Goal: Task Accomplishment & Management: Complete application form

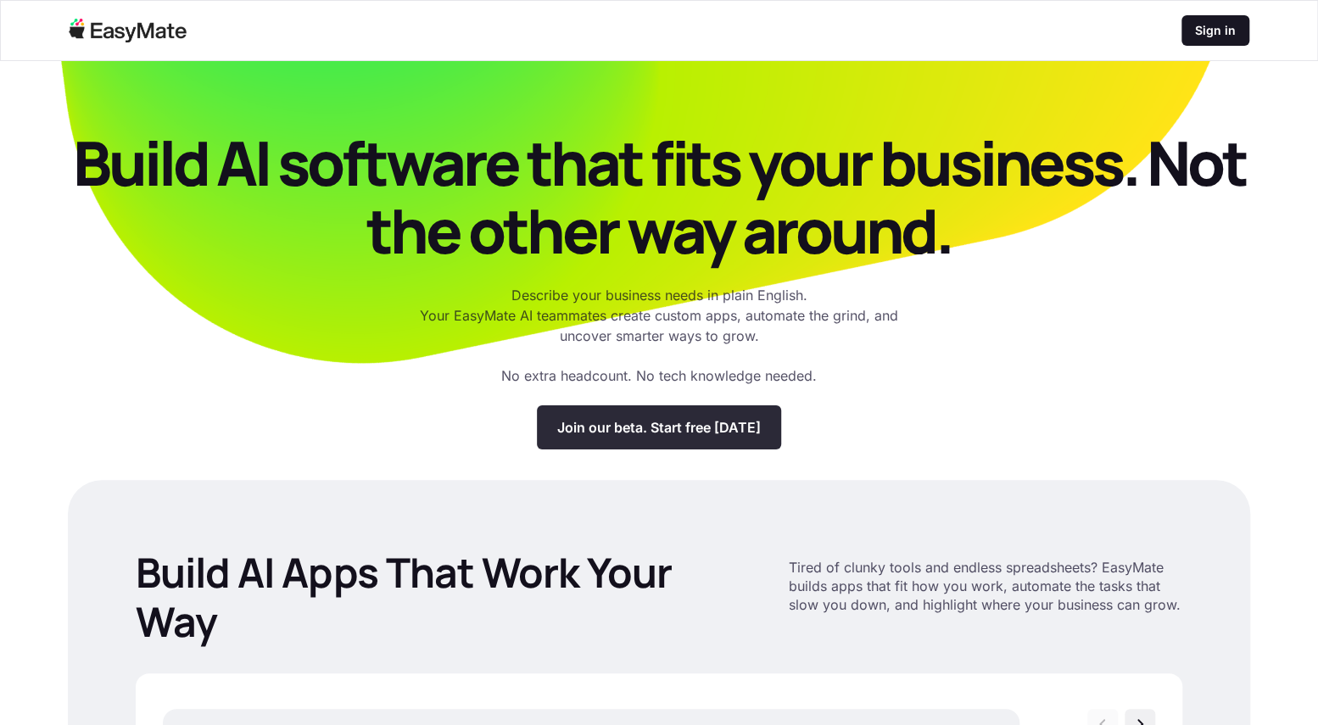
click at [666, 419] on p "Join our beta. Start free [DATE]" at bounding box center [658, 427] width 203 height 17
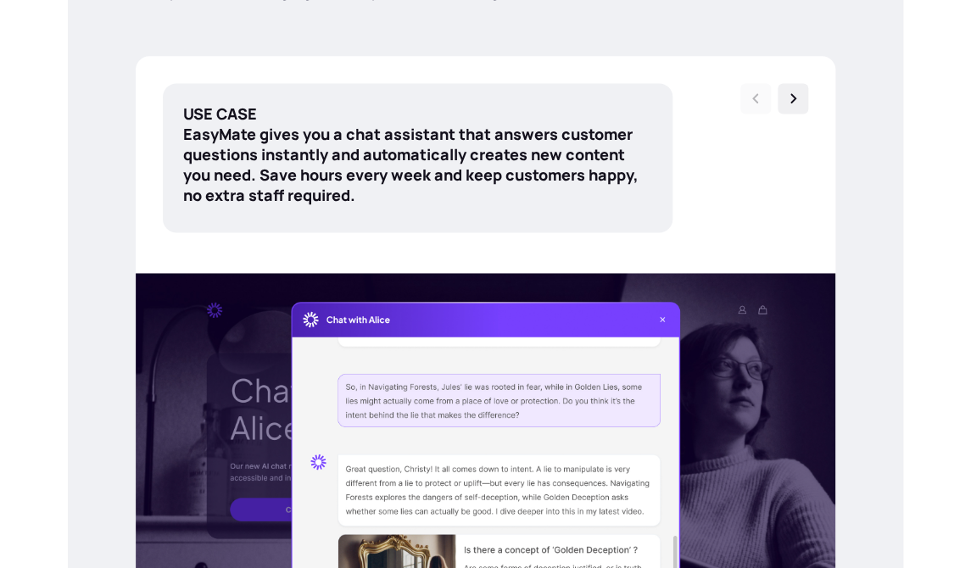
scroll to position [722, 0]
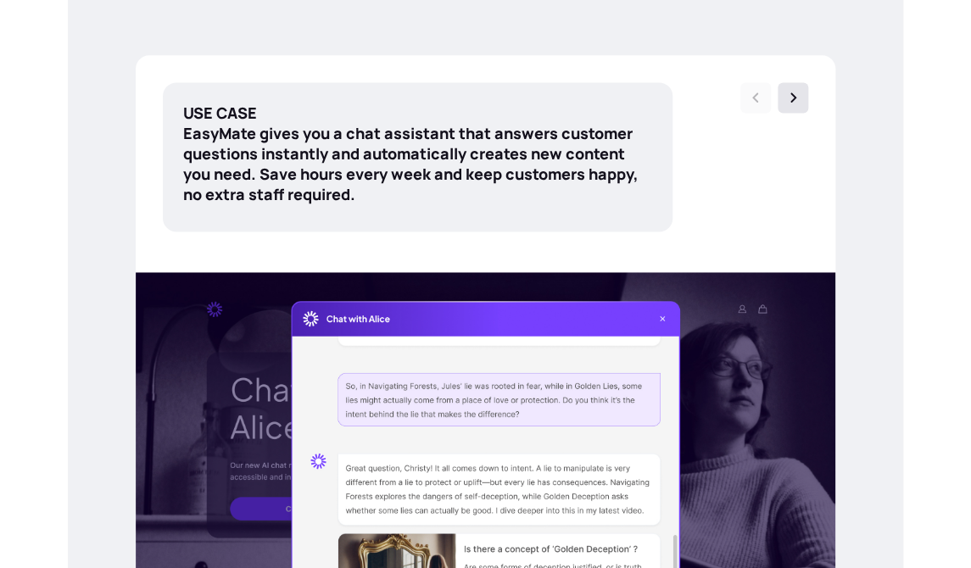
click at [799, 94] on img at bounding box center [792, 97] width 17 height 17
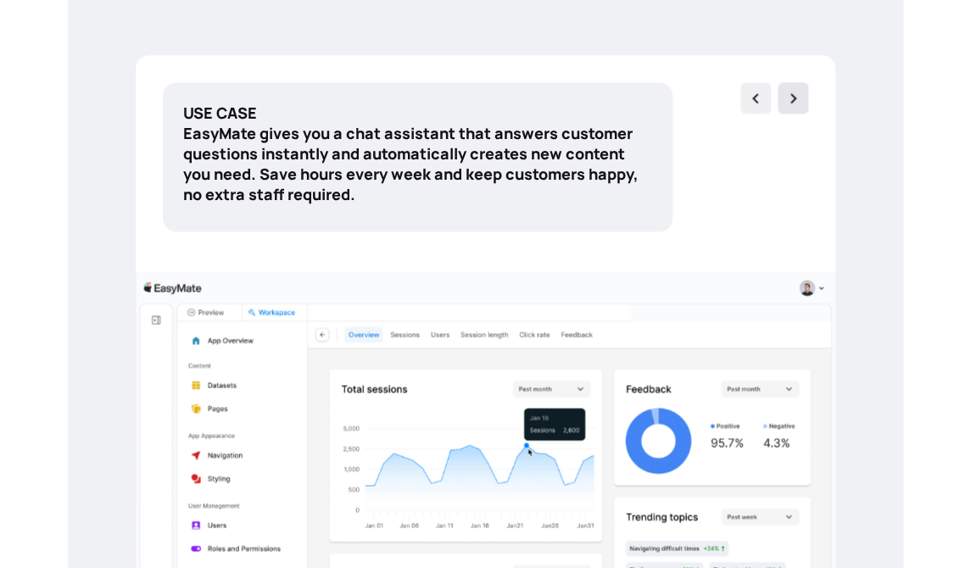
click at [799, 95] on img at bounding box center [792, 98] width 17 height 17
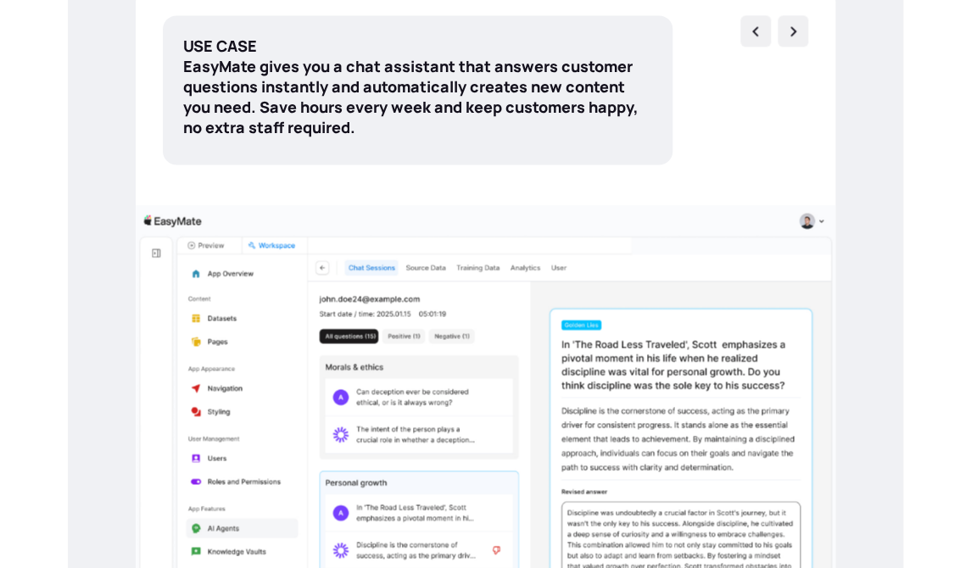
scroll to position [563, 0]
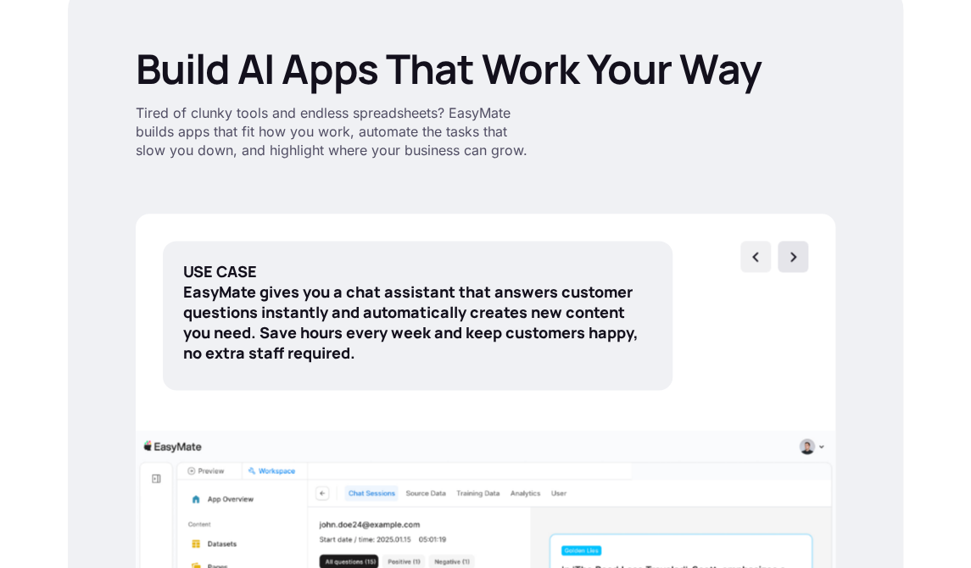
click at [799, 251] on img at bounding box center [792, 256] width 17 height 17
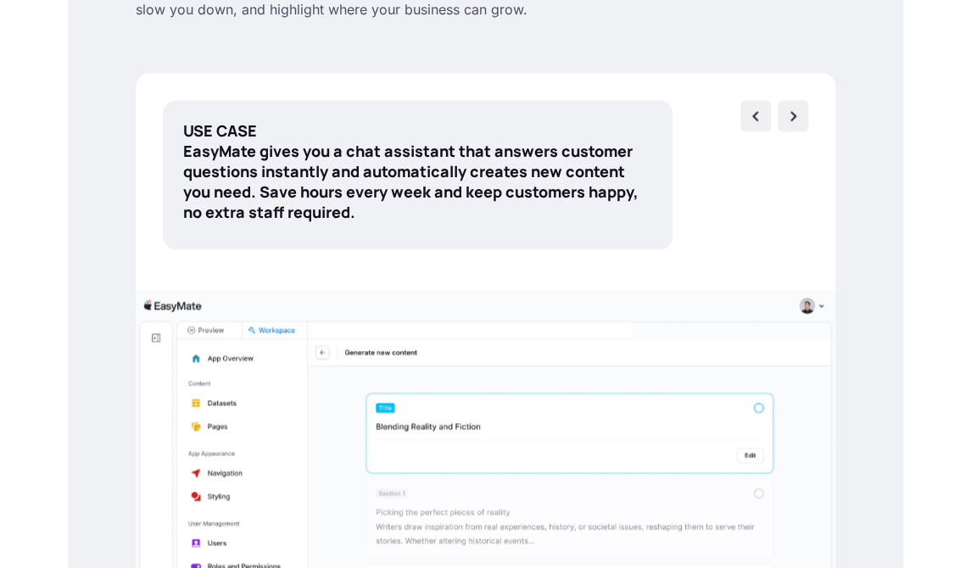
scroll to position [705, 0]
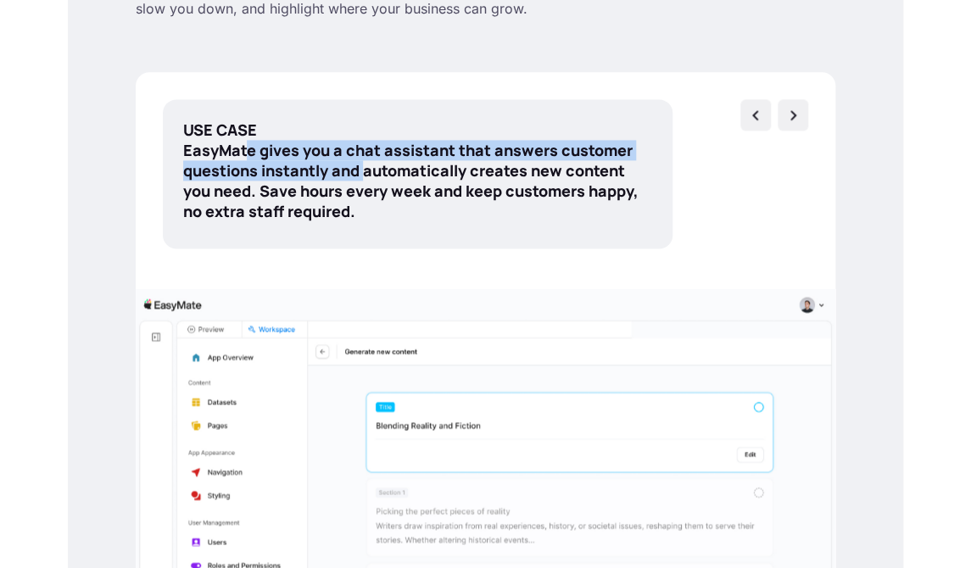
drag, startPoint x: 248, startPoint y: 152, endPoint x: 366, endPoint y: 162, distance: 119.1
click at [366, 162] on p "USE CASE EasyMate gives you a chat assistant that answers customer questions in…" at bounding box center [417, 171] width 469 height 102
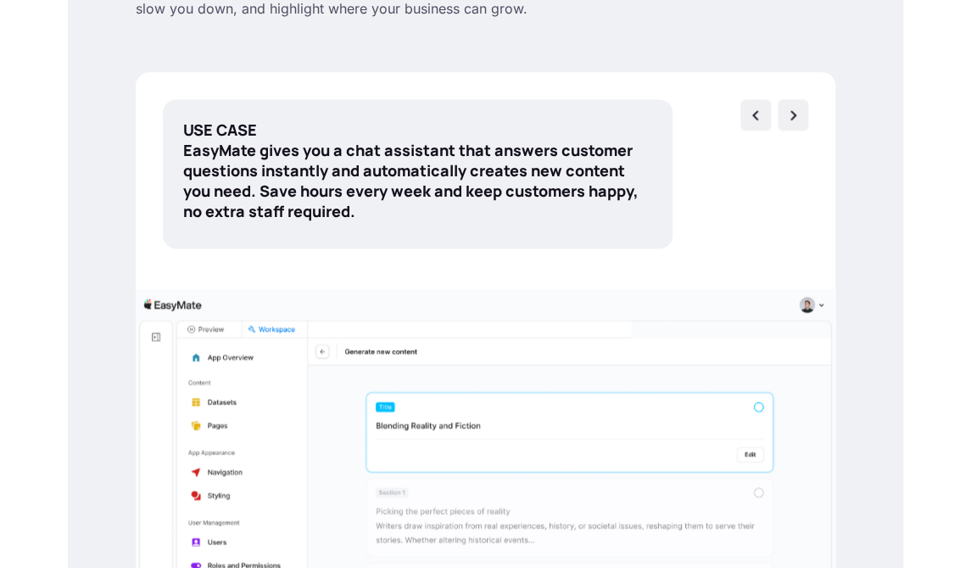
click at [438, 189] on p "USE CASE EasyMate gives you a chat assistant that answers customer questions in…" at bounding box center [417, 171] width 469 height 102
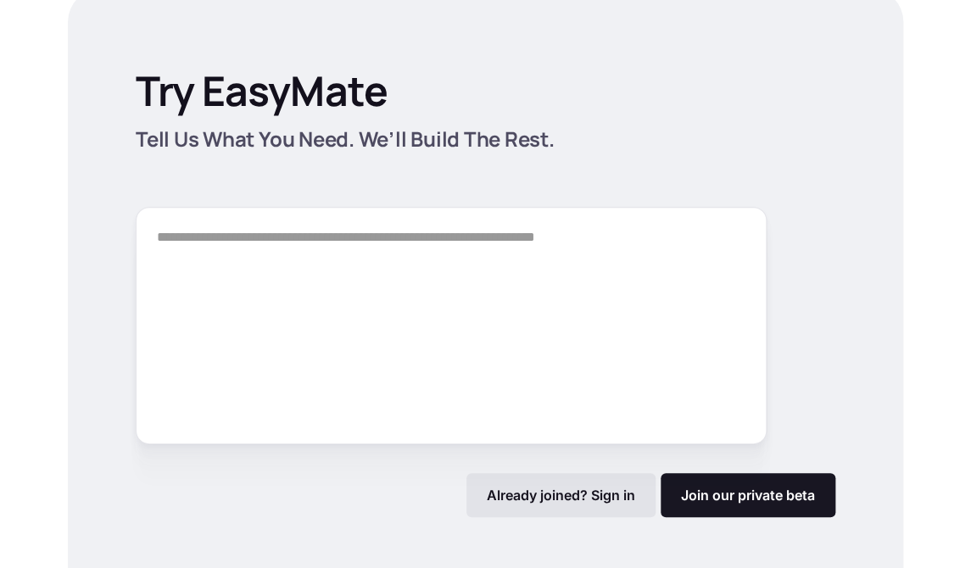
scroll to position [2240, 0]
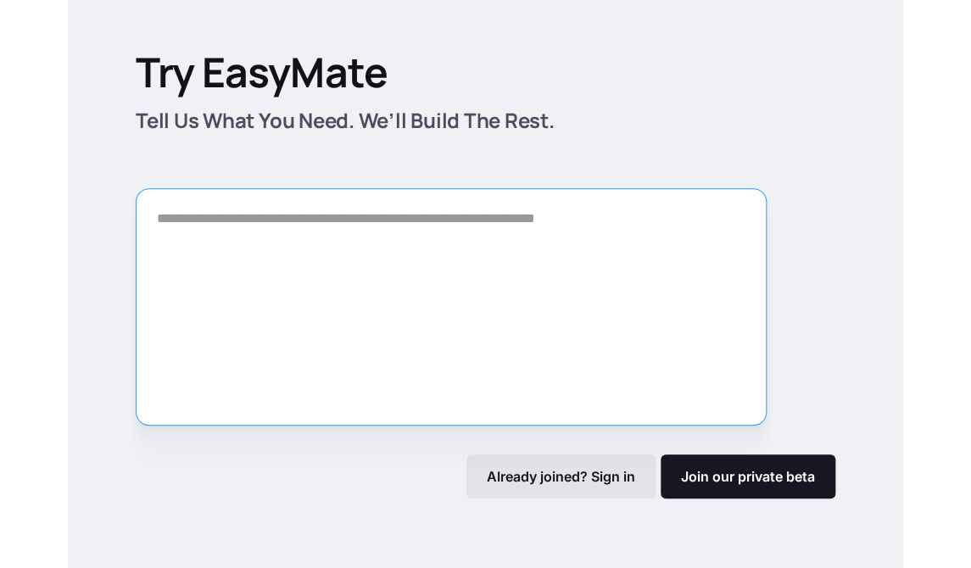
click at [604, 265] on textarea "Form" at bounding box center [451, 306] width 631 height 237
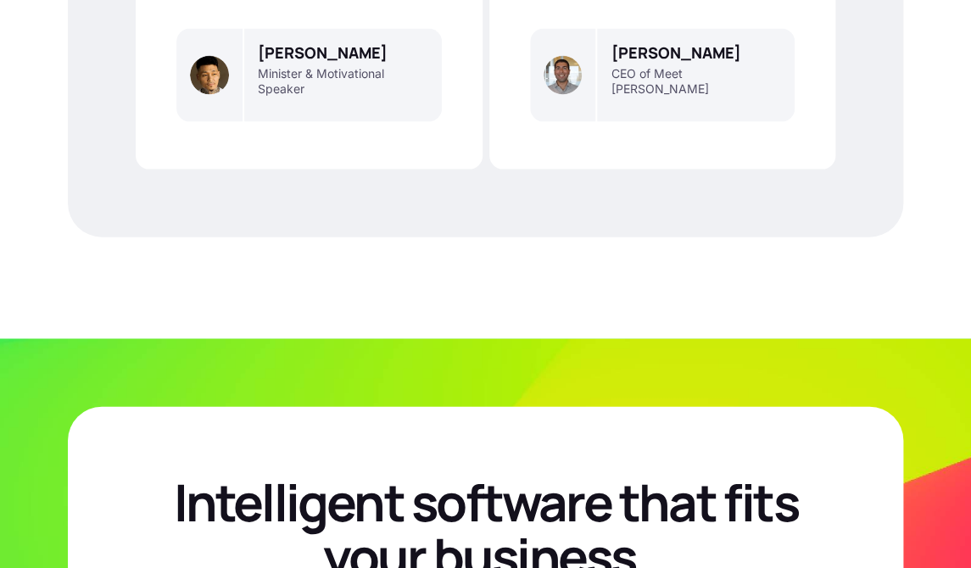
scroll to position [5710, 0]
